Goal: Transaction & Acquisition: Purchase product/service

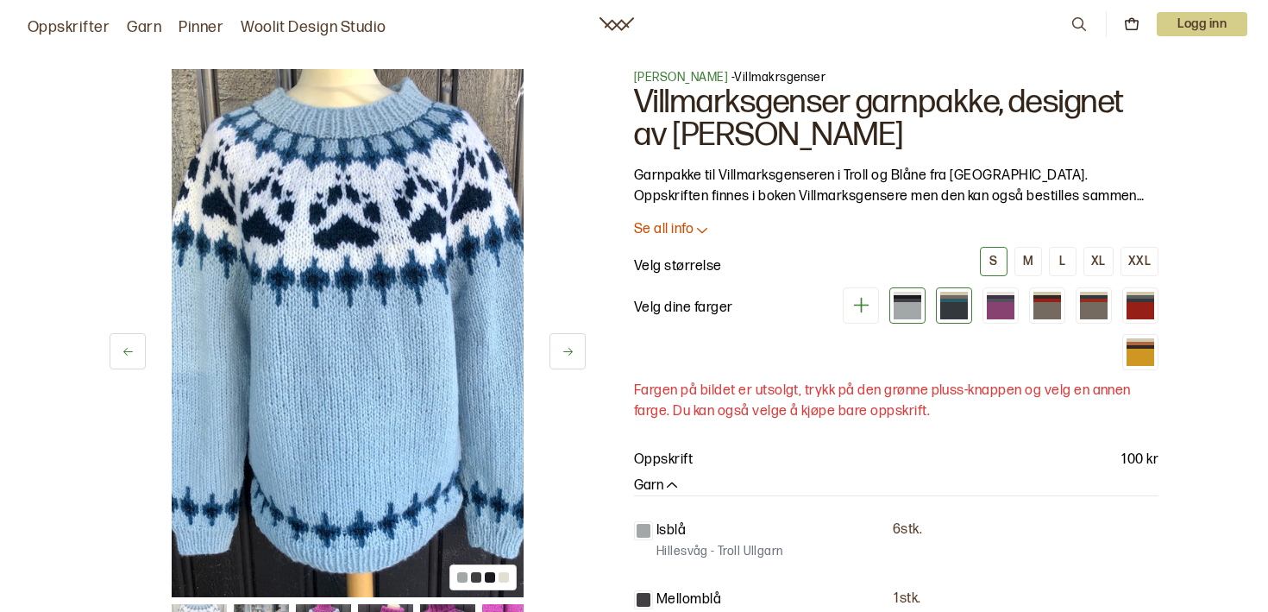
click at [960, 310] on div at bounding box center [954, 310] width 28 height 17
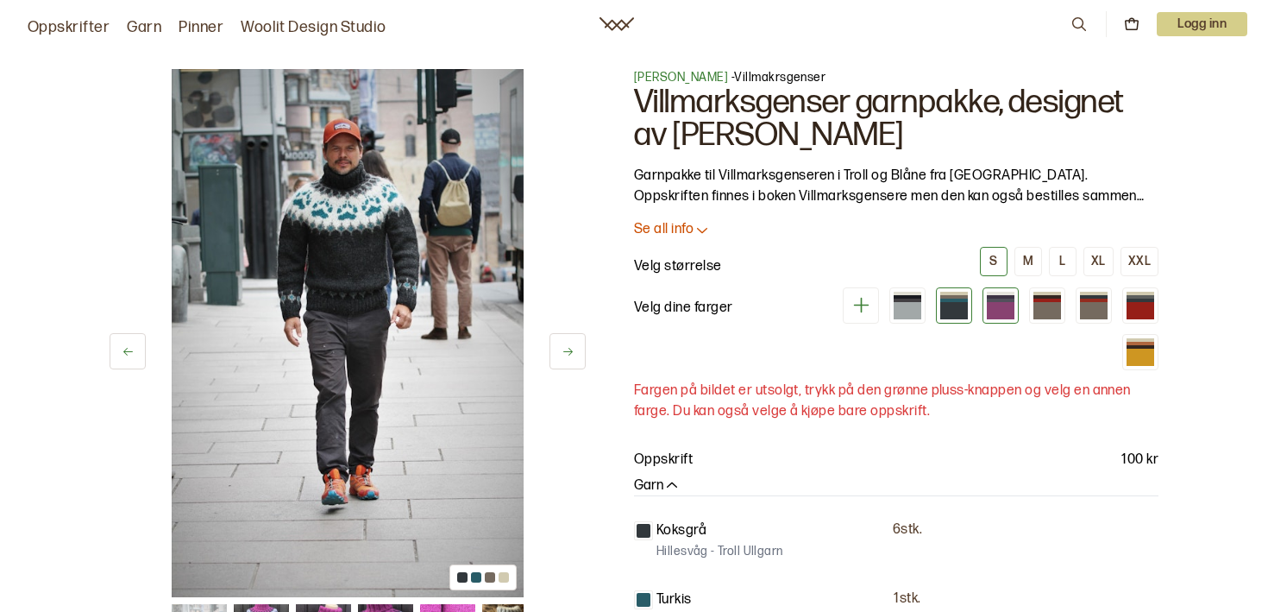
click at [1005, 300] on div at bounding box center [1001, 300] width 28 height 3
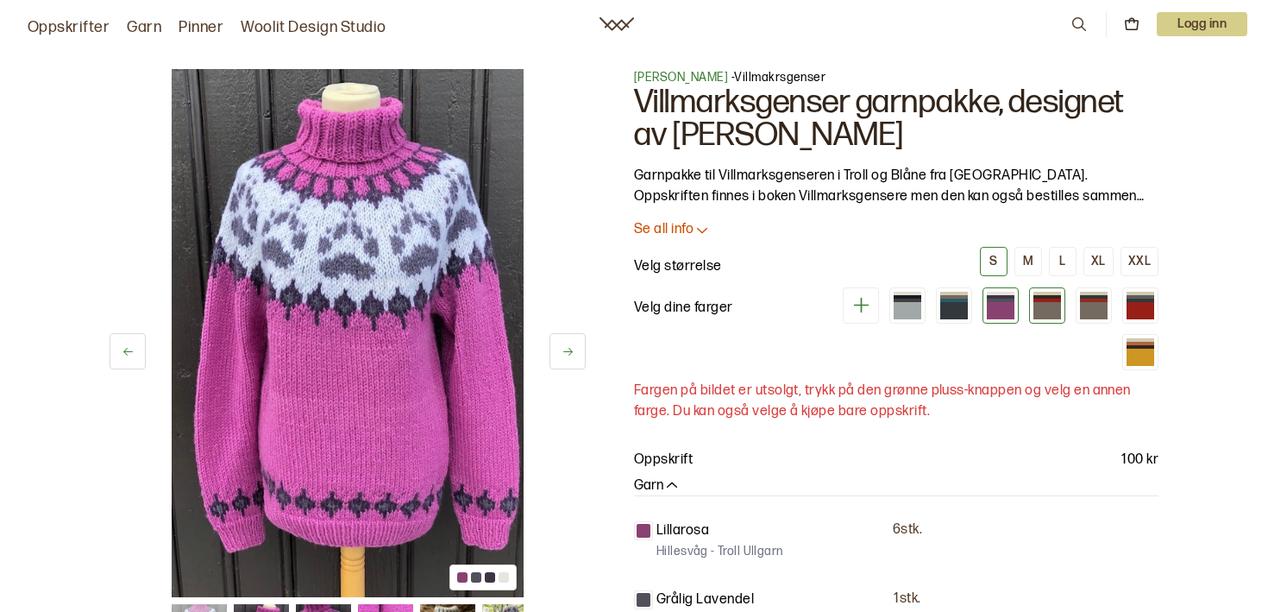
click at [1045, 303] on div at bounding box center [1048, 310] width 28 height 17
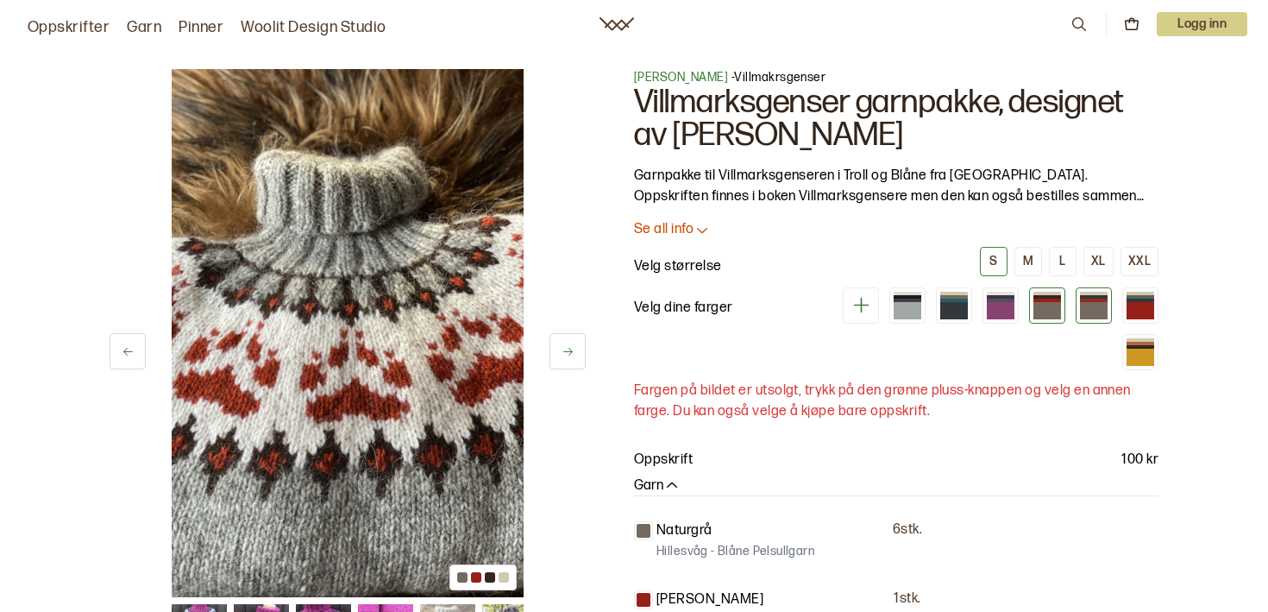
click at [1093, 303] on div at bounding box center [1094, 310] width 28 height 17
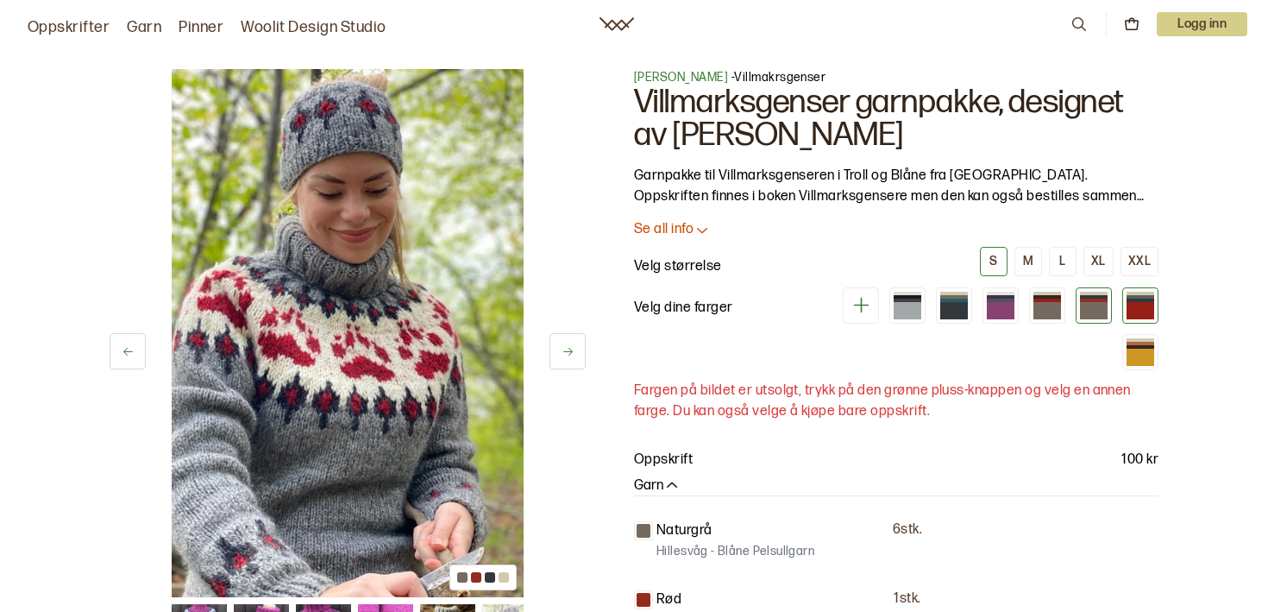
click at [1142, 304] on div at bounding box center [1141, 310] width 28 height 17
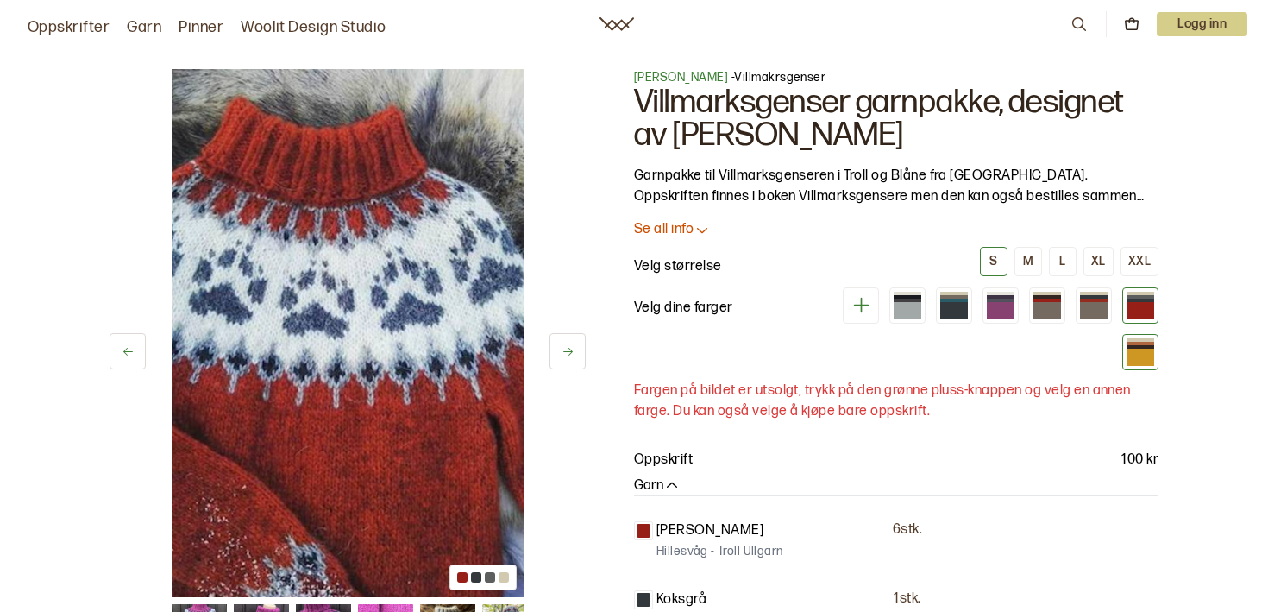
click at [1142, 362] on div at bounding box center [1141, 357] width 28 height 17
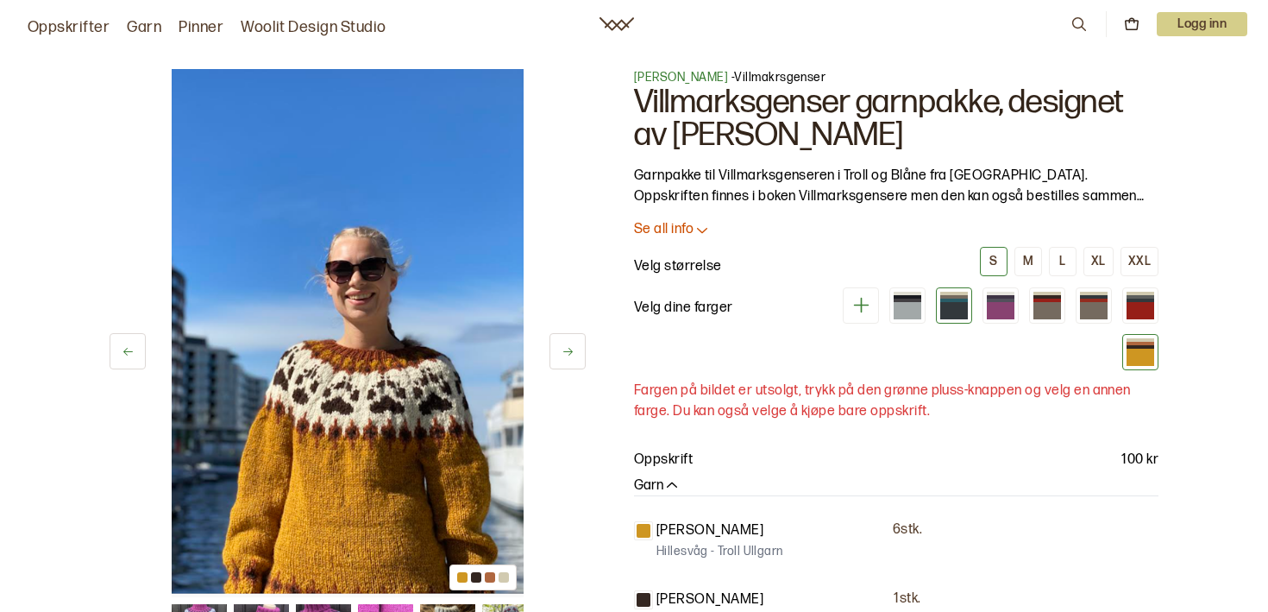
click at [946, 305] on div at bounding box center [954, 310] width 28 height 17
